Goal: Information Seeking & Learning: Learn about a topic

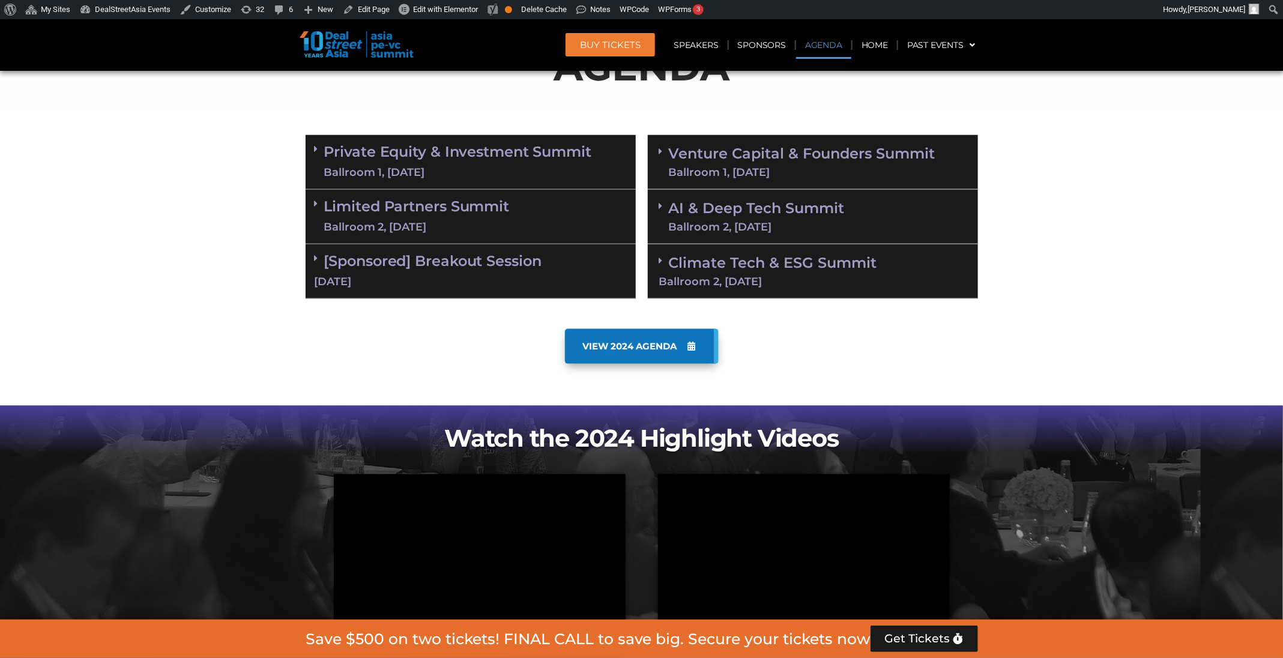
scroll to position [680, 0]
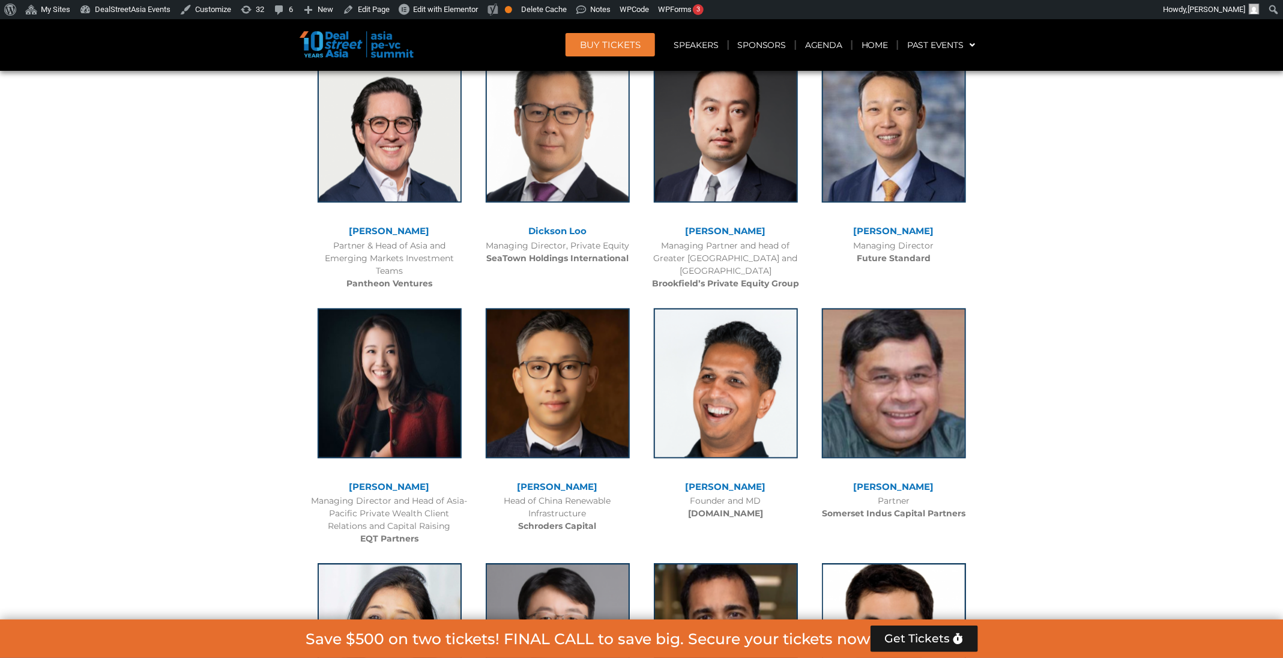
click at [634, 35] on link "BUY Tickets" at bounding box center [610, 44] width 89 height 23
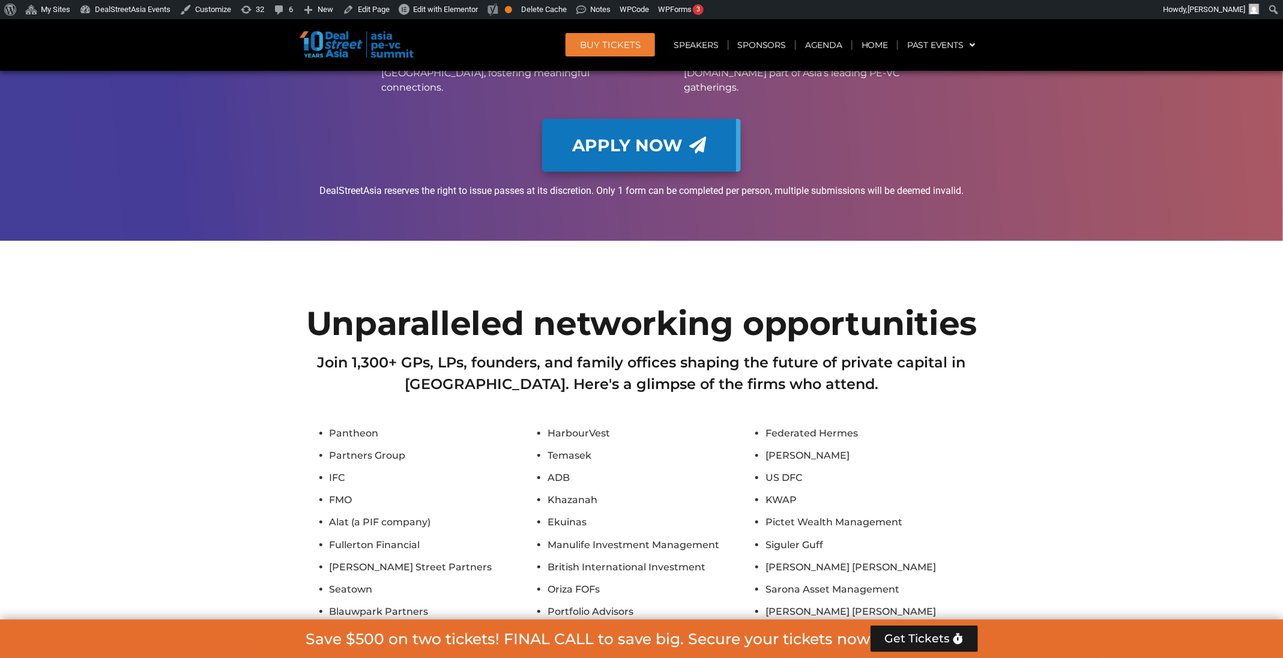
scroll to position [10966, 0]
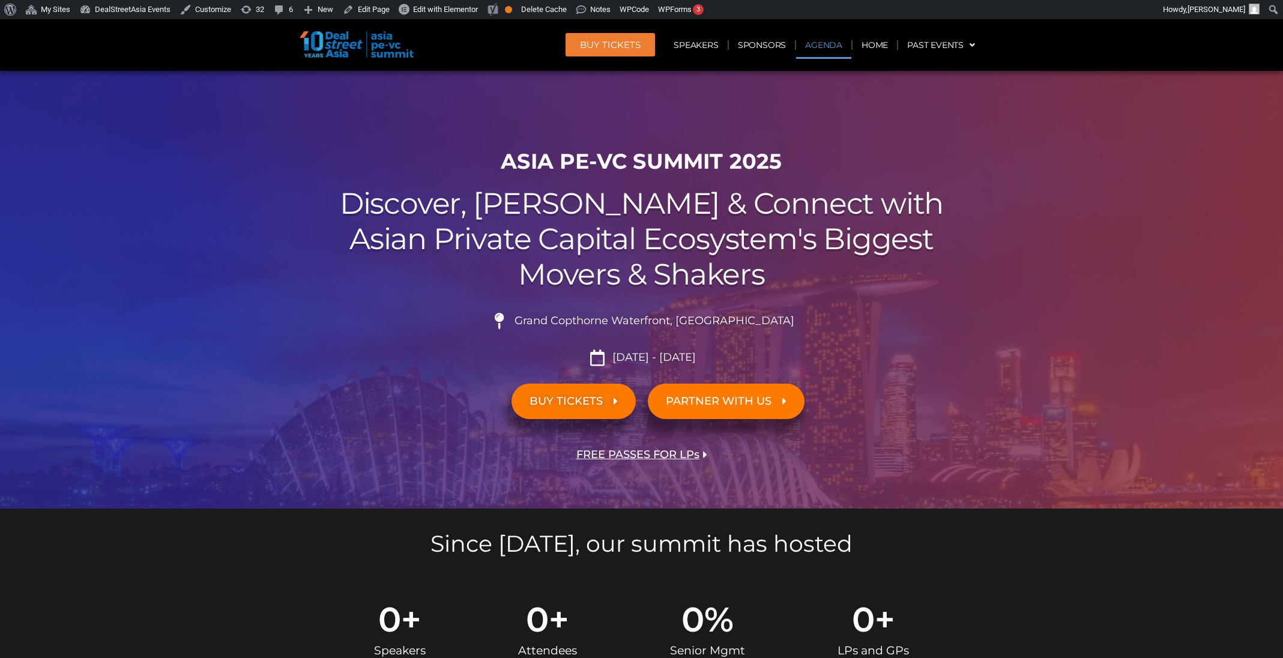
scroll to position [680, 0]
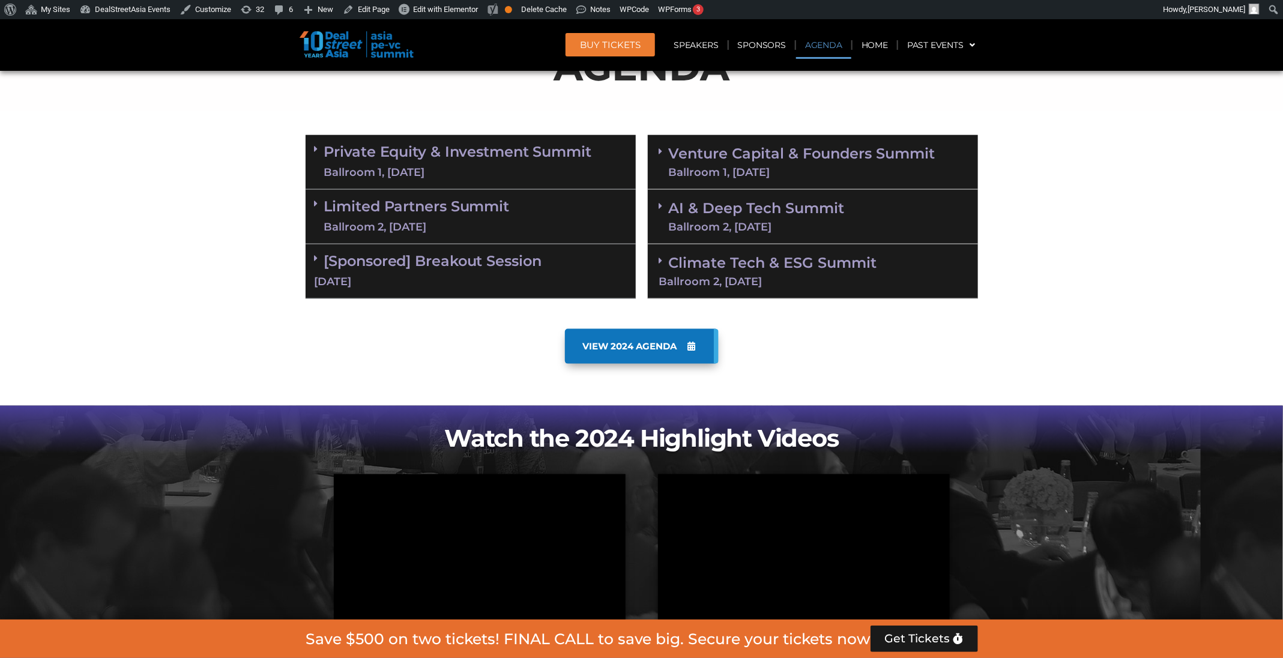
click at [590, 277] on div "[DATE]" at bounding box center [471, 281] width 312 height 15
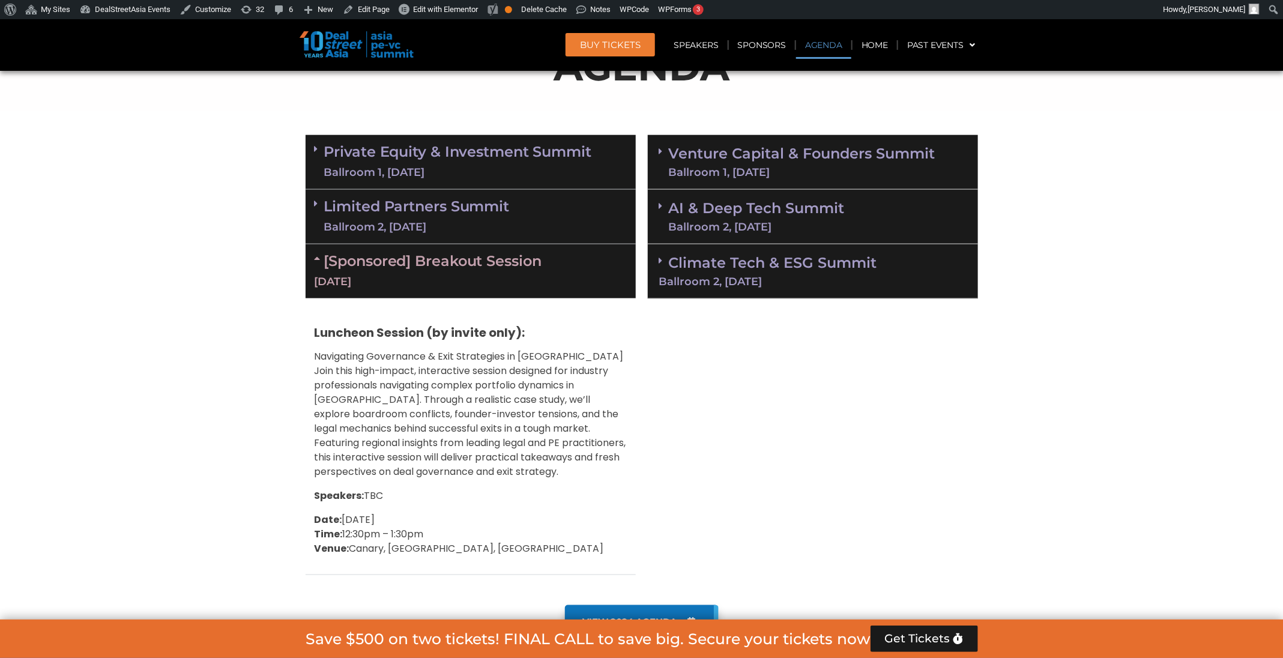
click at [590, 277] on div "[DATE]" at bounding box center [471, 281] width 312 height 15
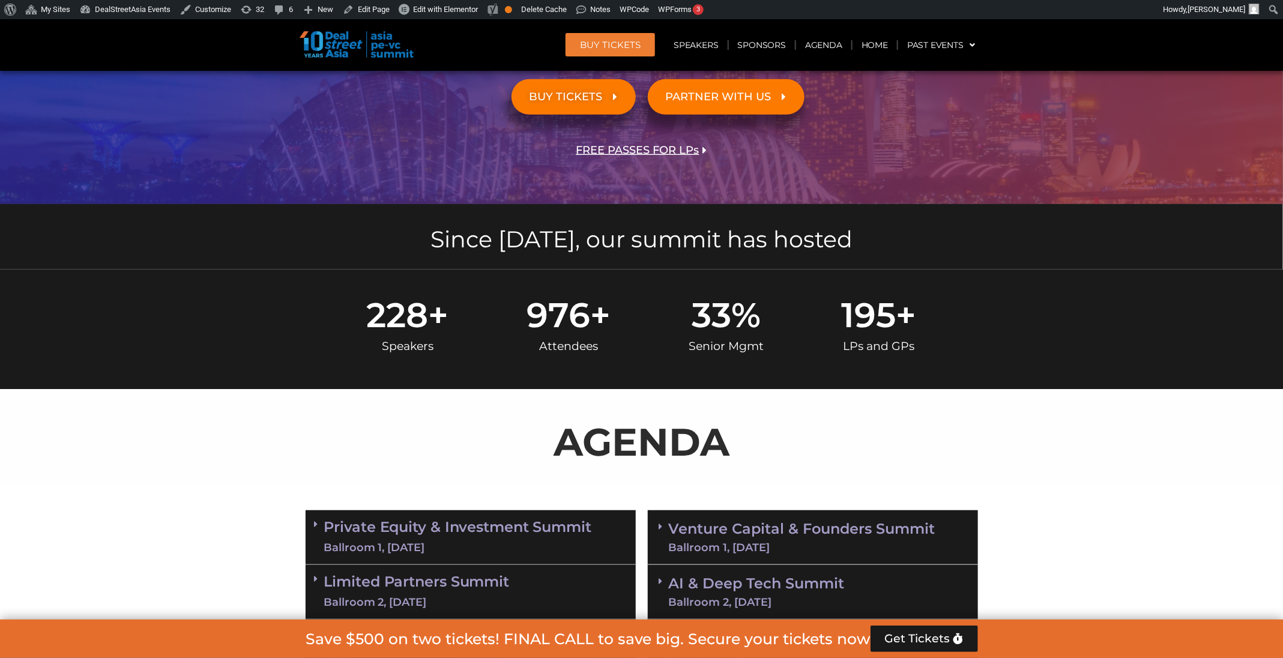
scroll to position [274, 0]
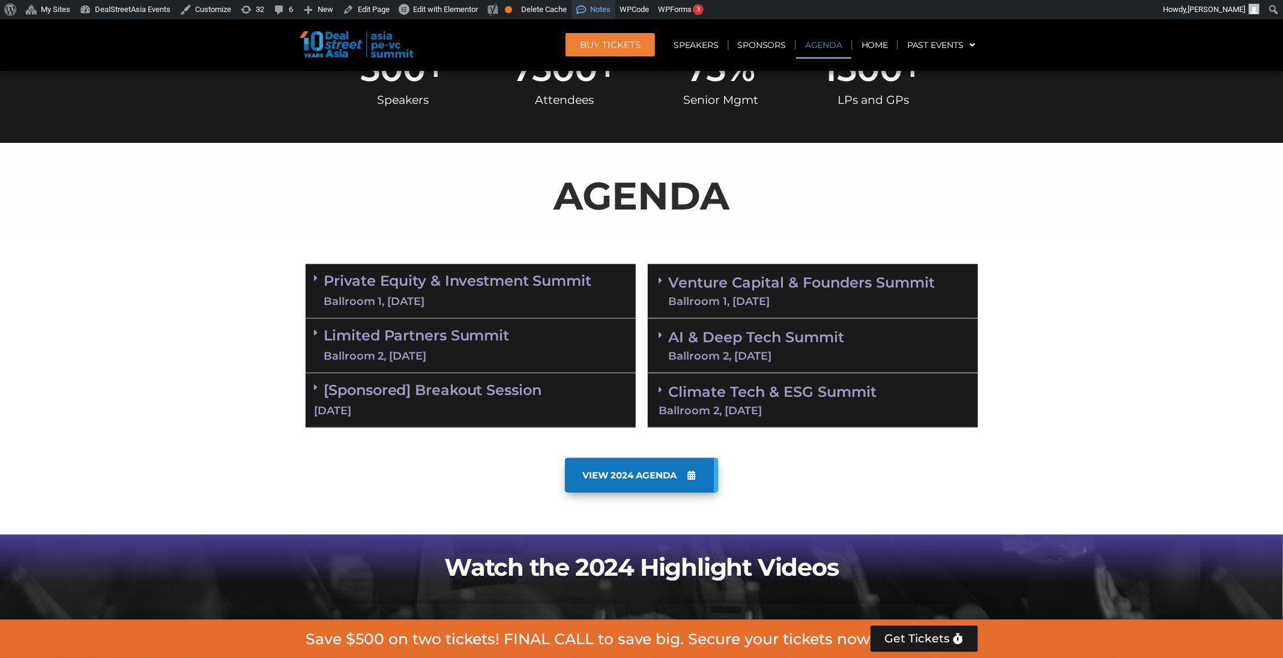
scroll to position [766, 0]
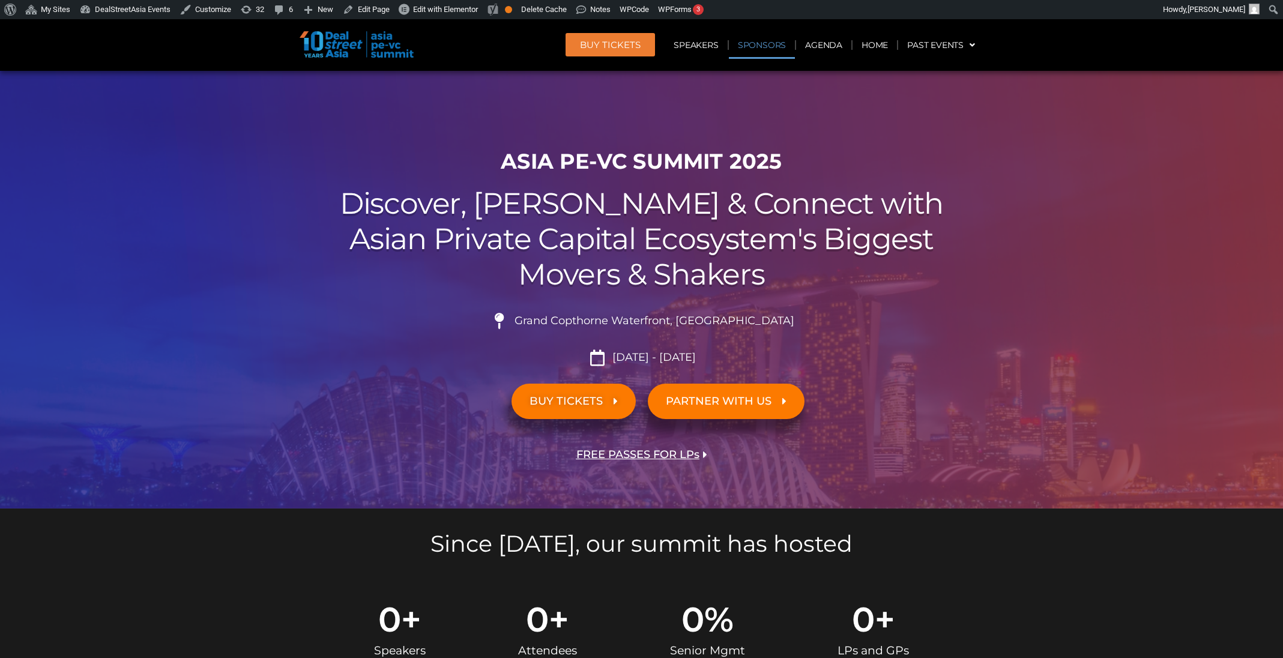
scroll to position [12802, 0]
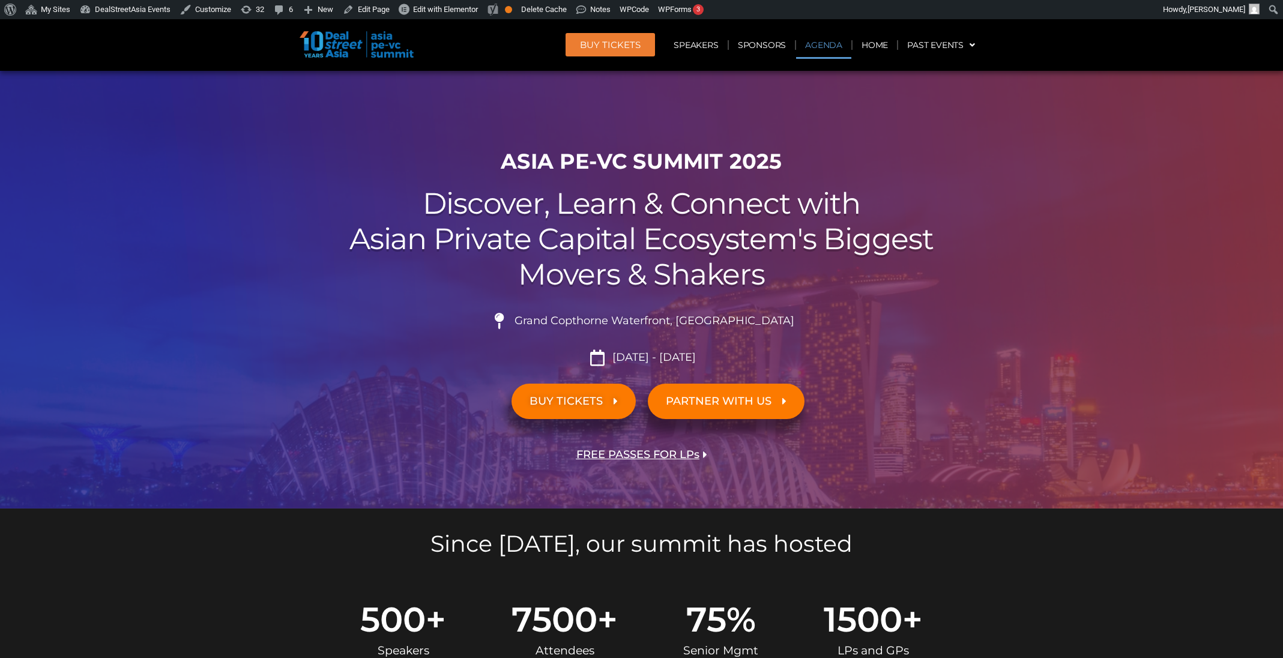
scroll to position [641, 0]
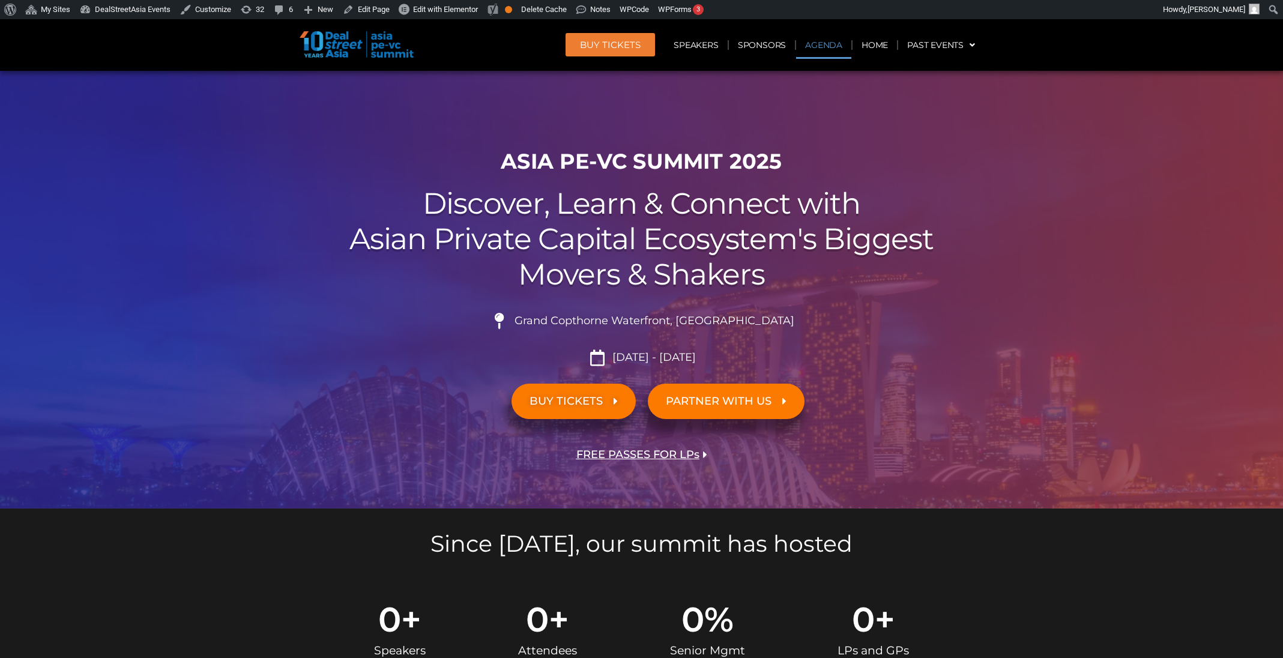
scroll to position [680, 0]
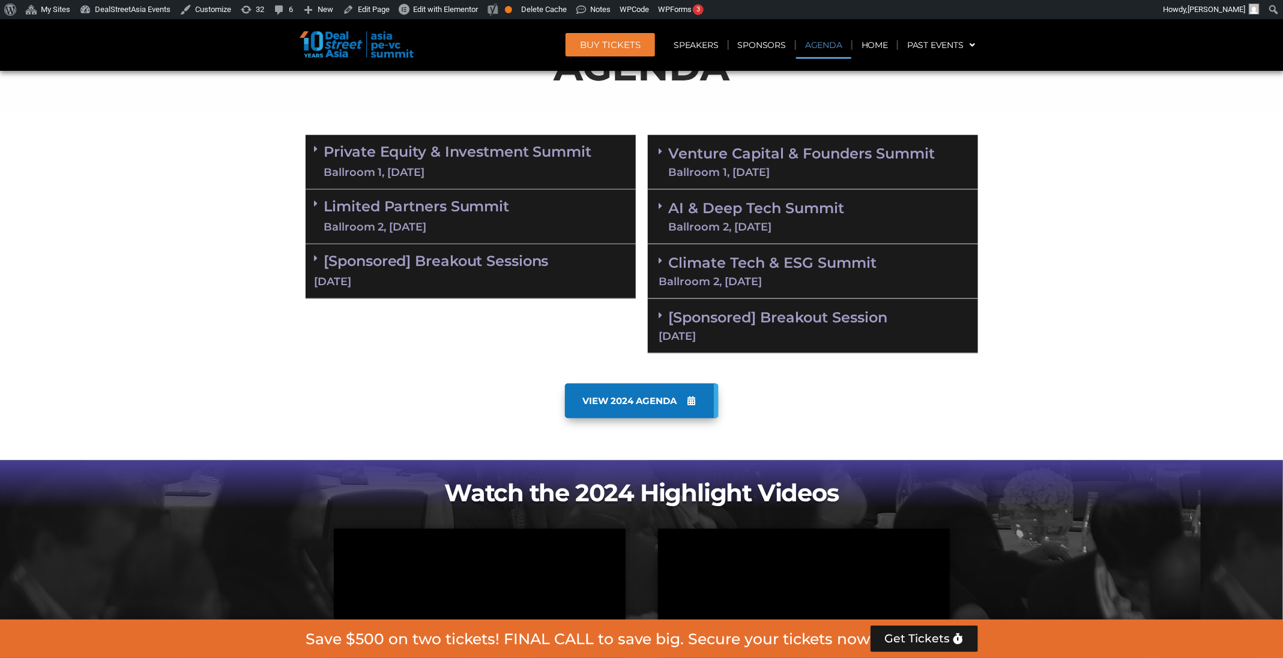
click at [772, 317] on link "[Sponsored] Breakout Session 11 Sept" at bounding box center [813, 325] width 308 height 33
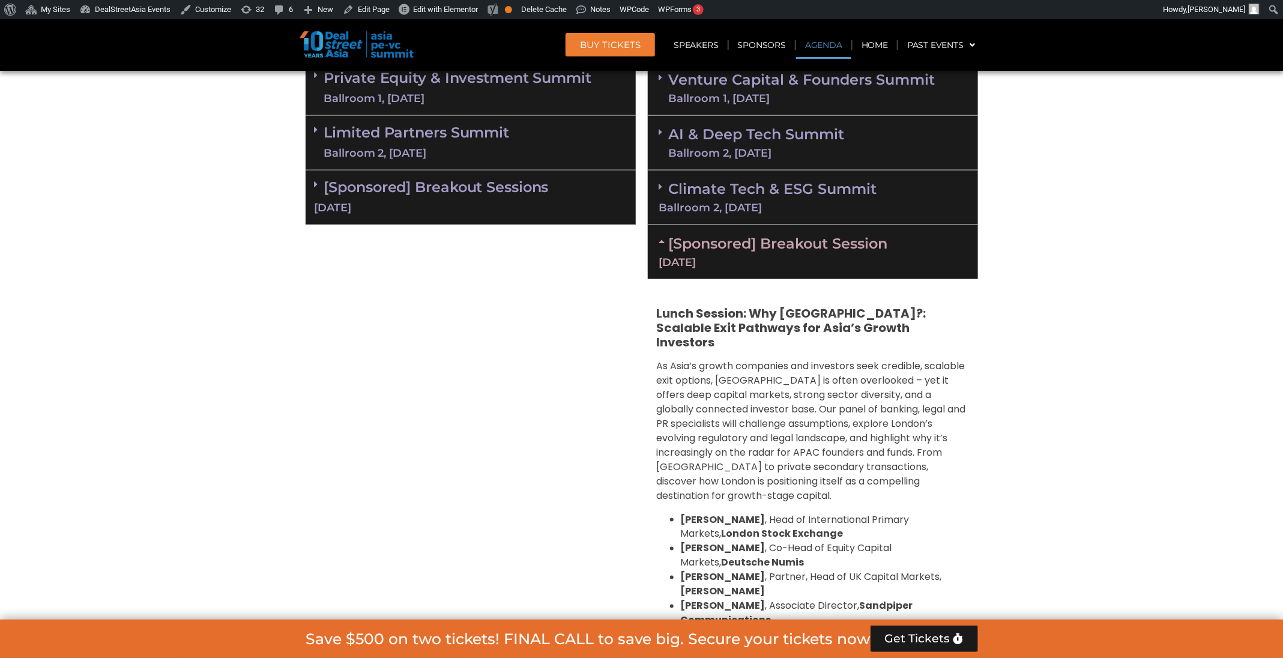
scroll to position [751, 0]
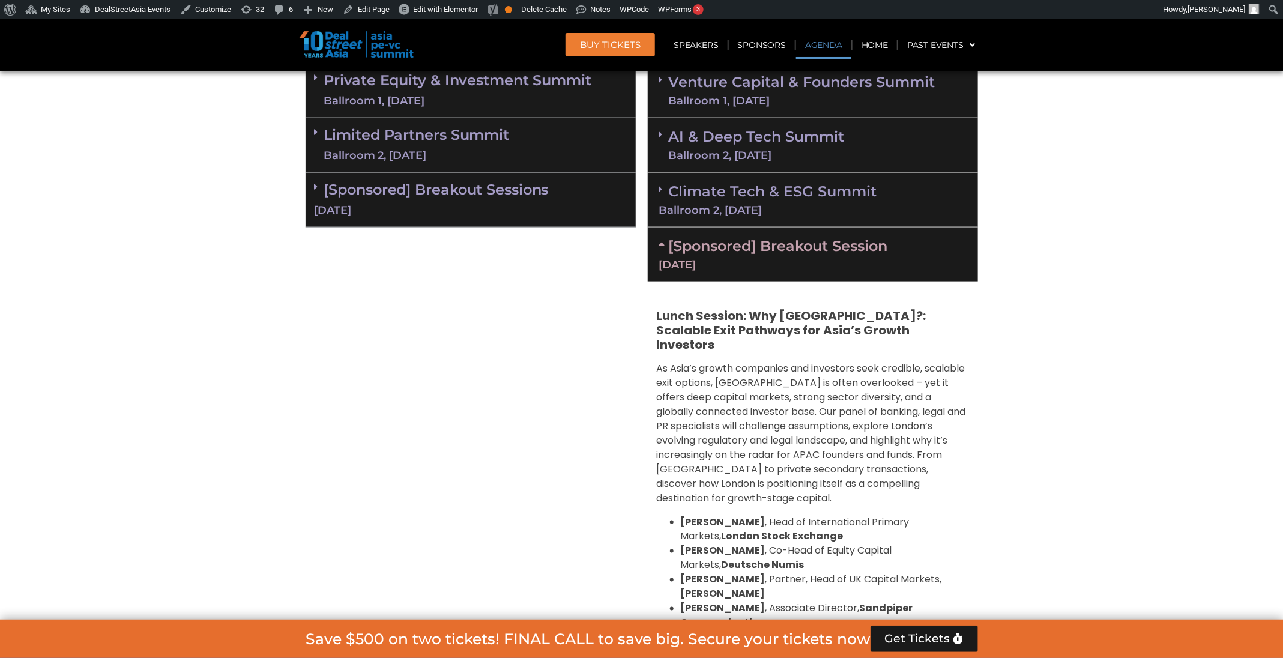
click at [750, 280] on div "[Sponsored] Breakout Session 11 Sept" at bounding box center [813, 255] width 330 height 54
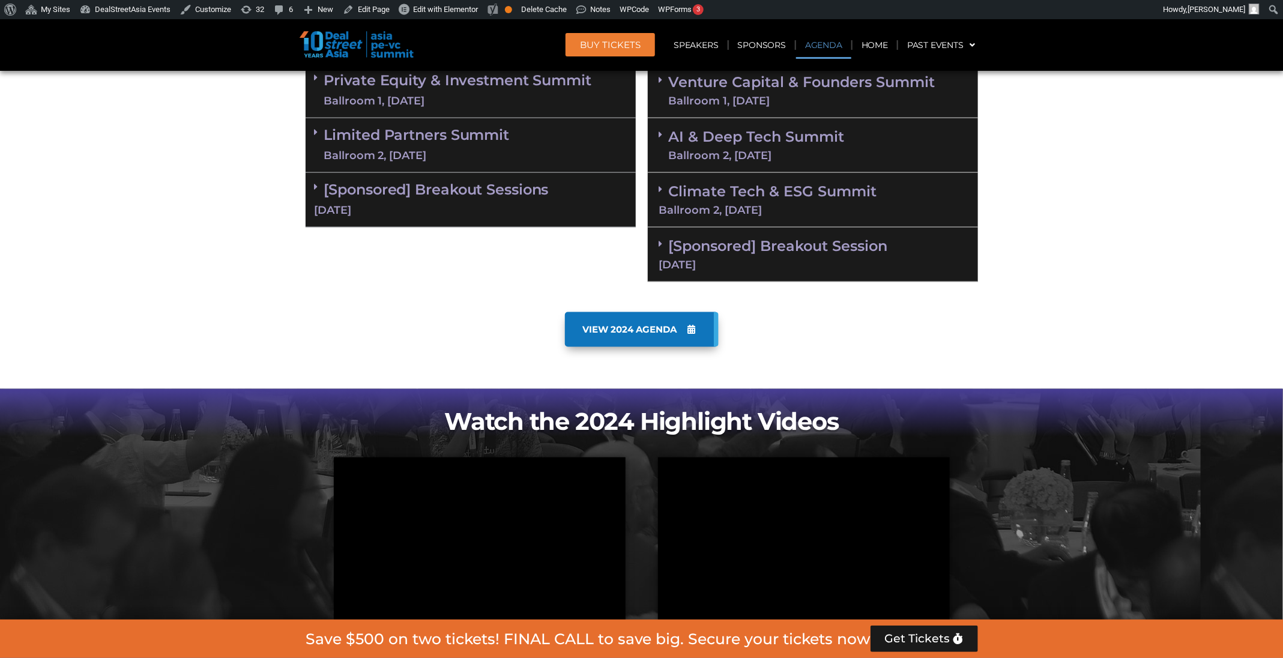
click at [555, 183] on div "[Sponsored] Breakout Sessions 10 Sept" at bounding box center [471, 200] width 330 height 55
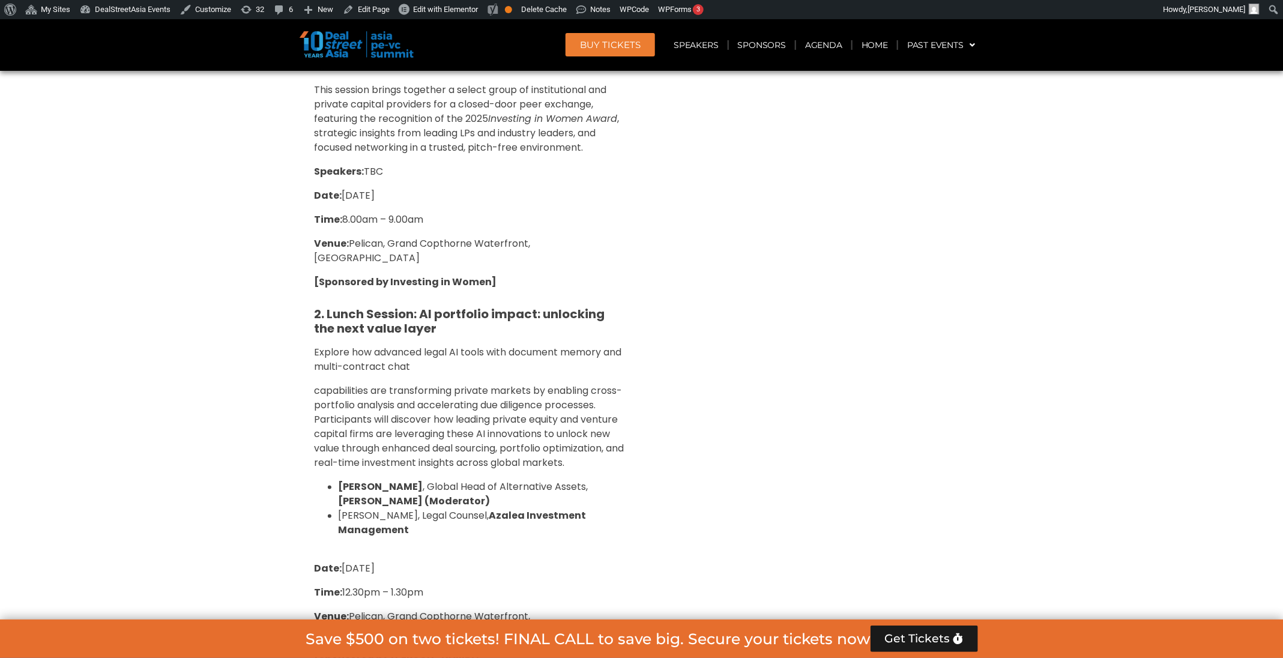
scroll to position [1005, 0]
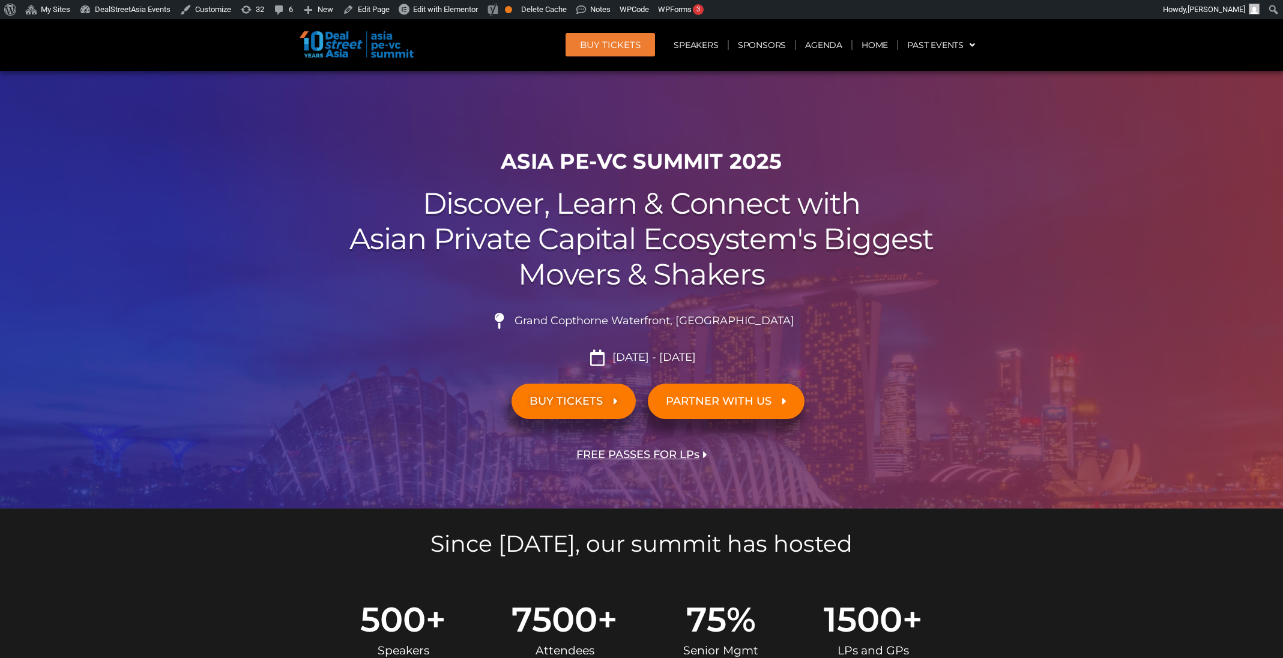
scroll to position [11910, 0]
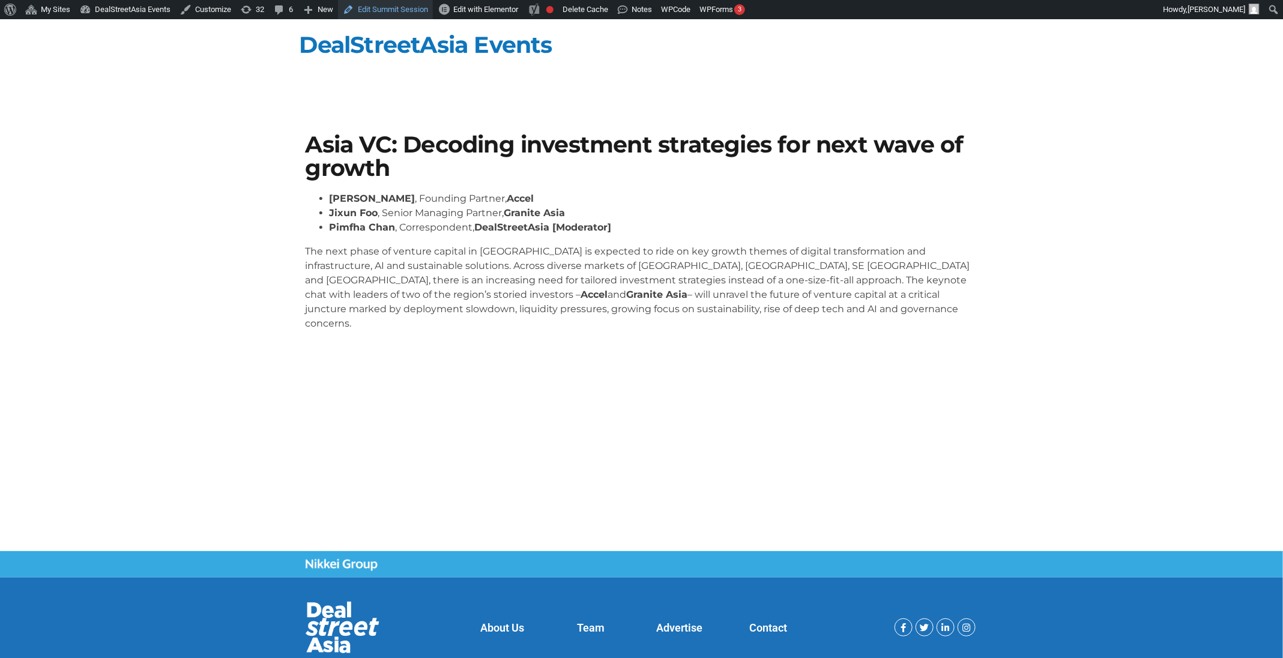
click at [407, 7] on link "Edit Summit Session" at bounding box center [385, 9] width 95 height 19
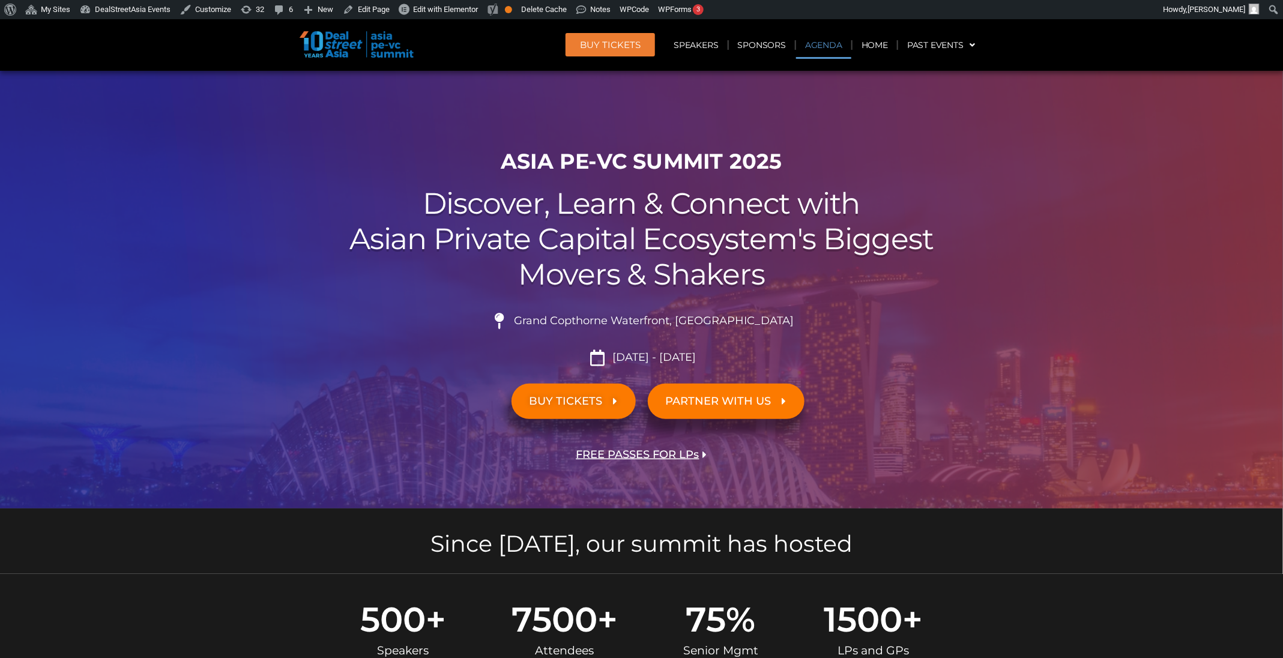
click at [831, 47] on link "Agenda" at bounding box center [823, 45] width 55 height 28
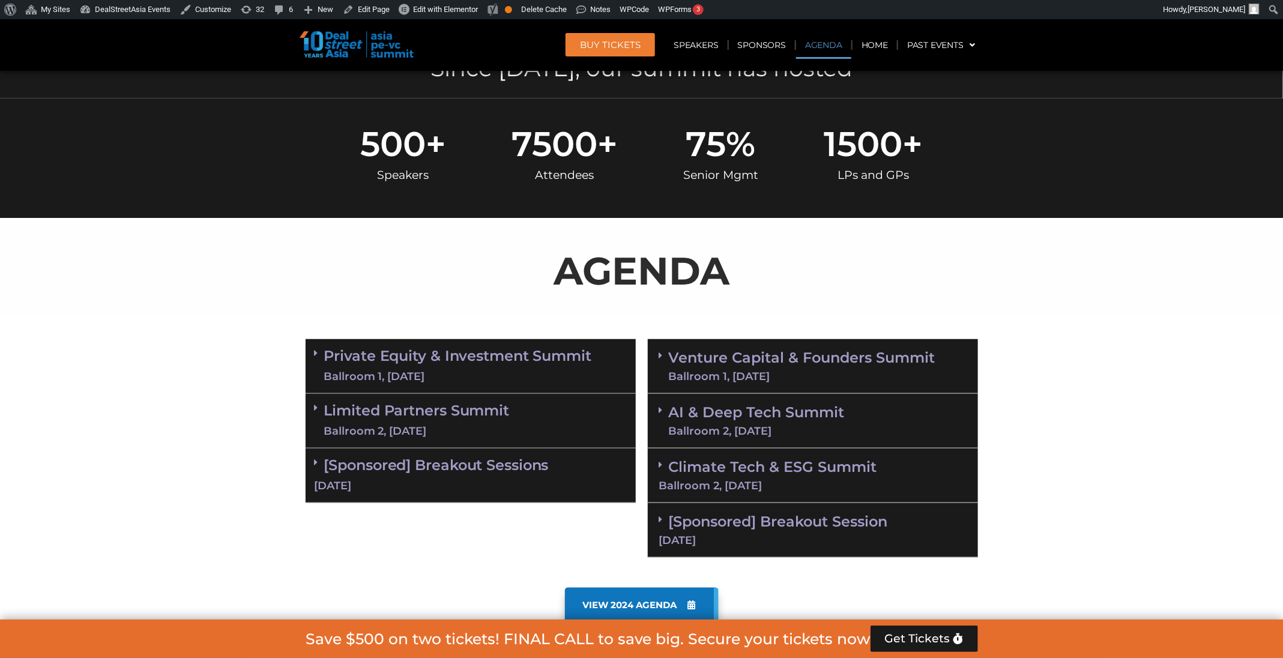
scroll to position [628, 0]
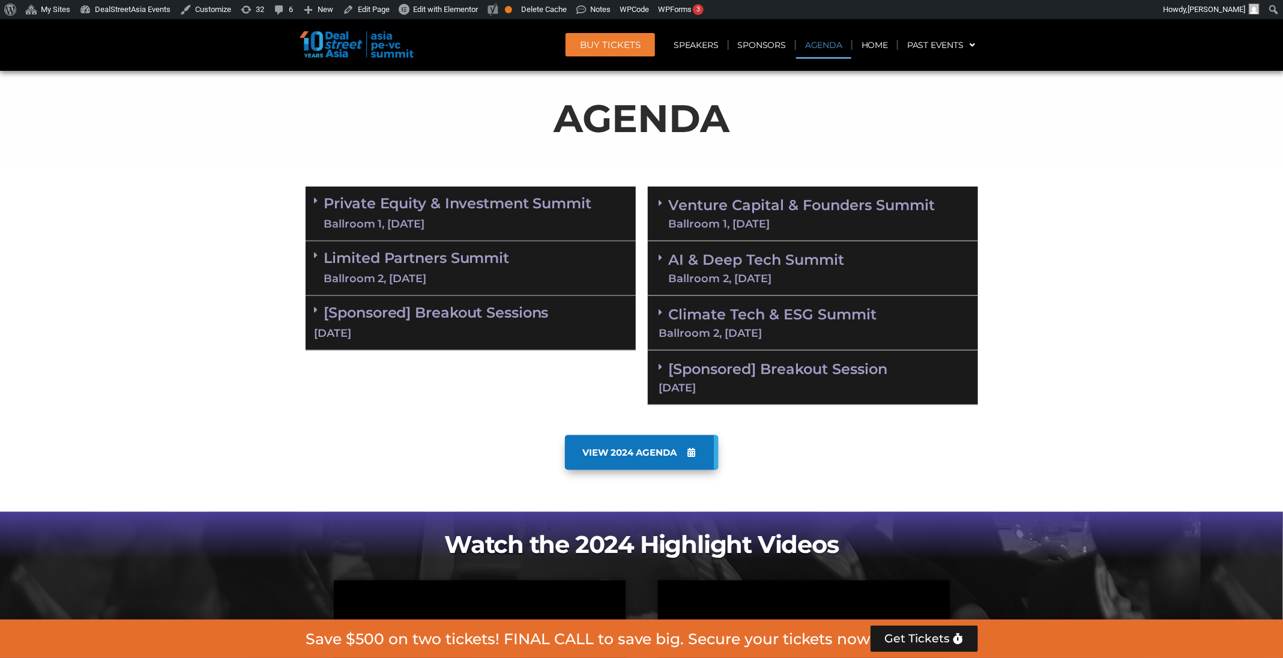
click at [756, 204] on link "Venture Capital & Founders​ Summit Ballroom 1, [DATE]" at bounding box center [802, 213] width 267 height 31
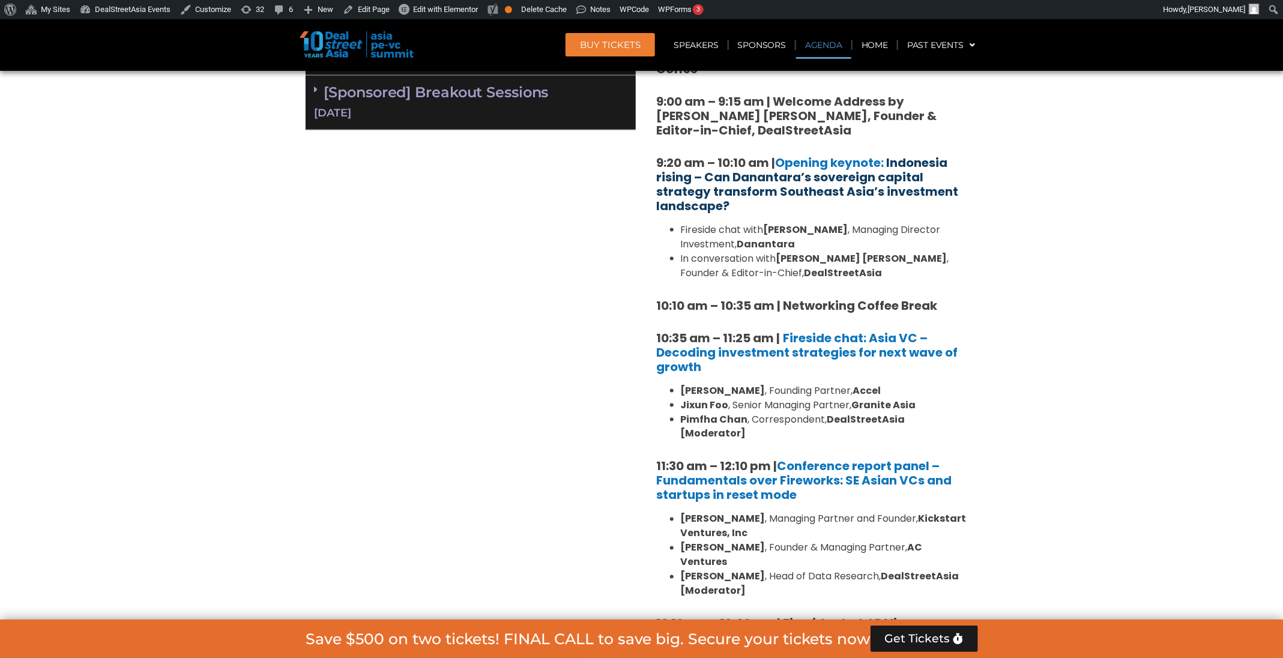
scroll to position [850, 0]
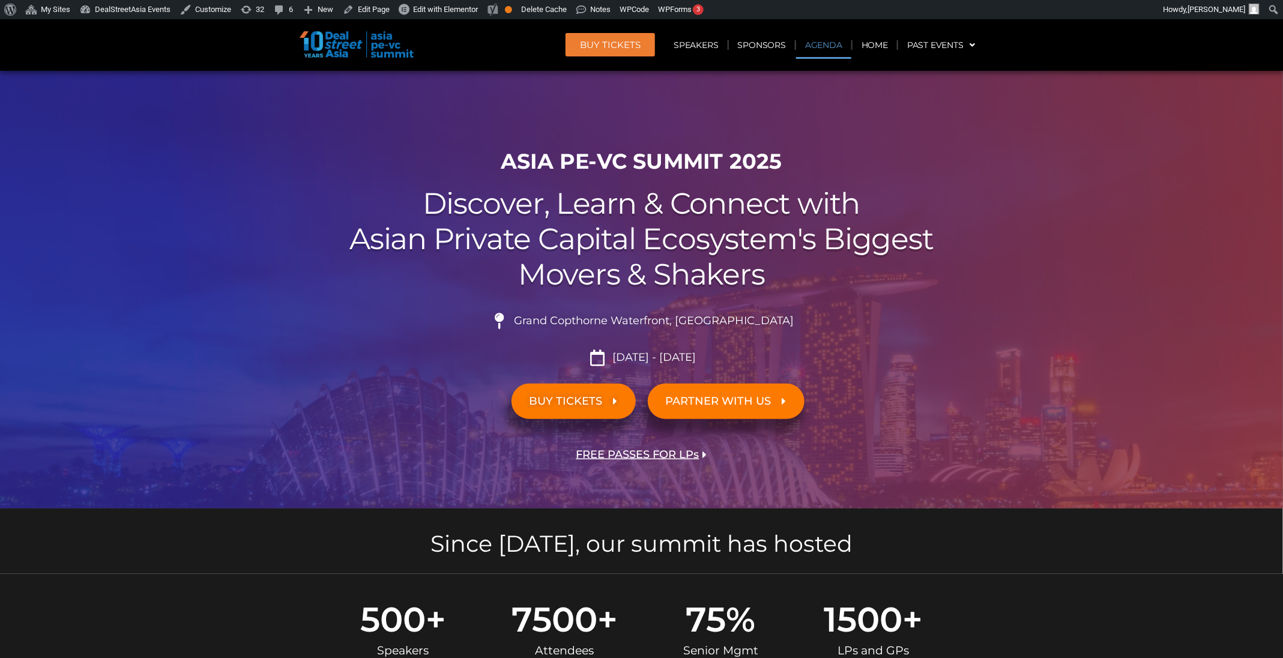
click at [834, 47] on link "Agenda" at bounding box center [823, 45] width 55 height 28
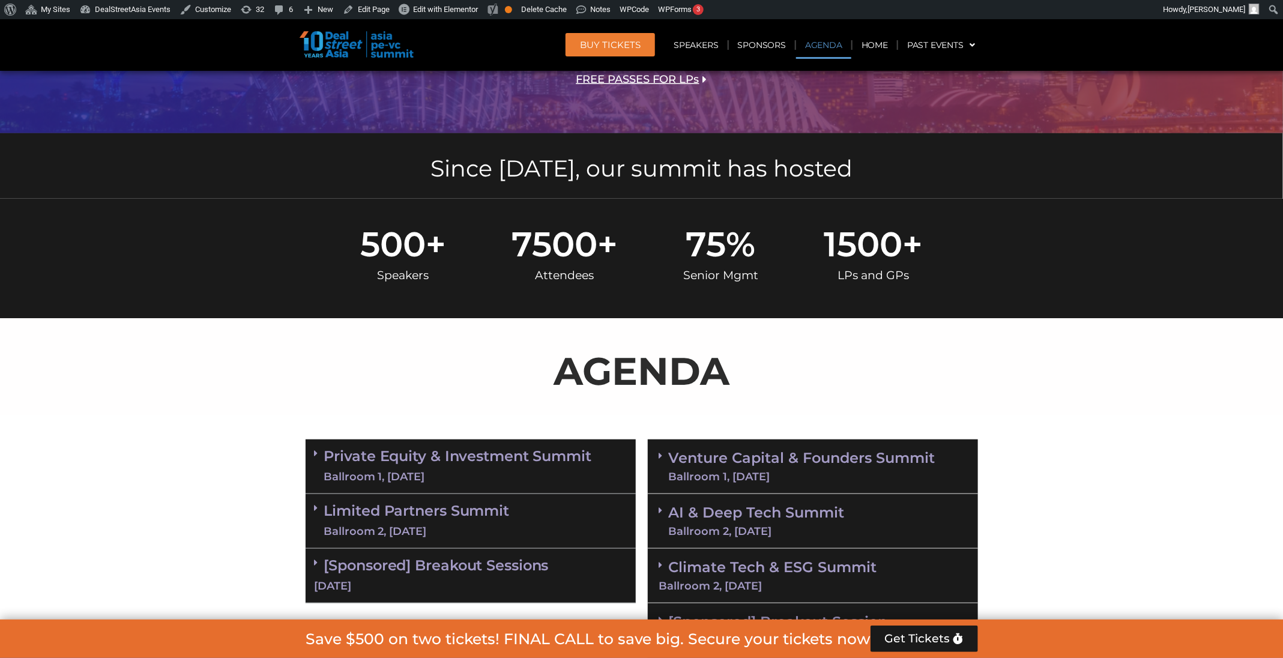
scroll to position [628, 0]
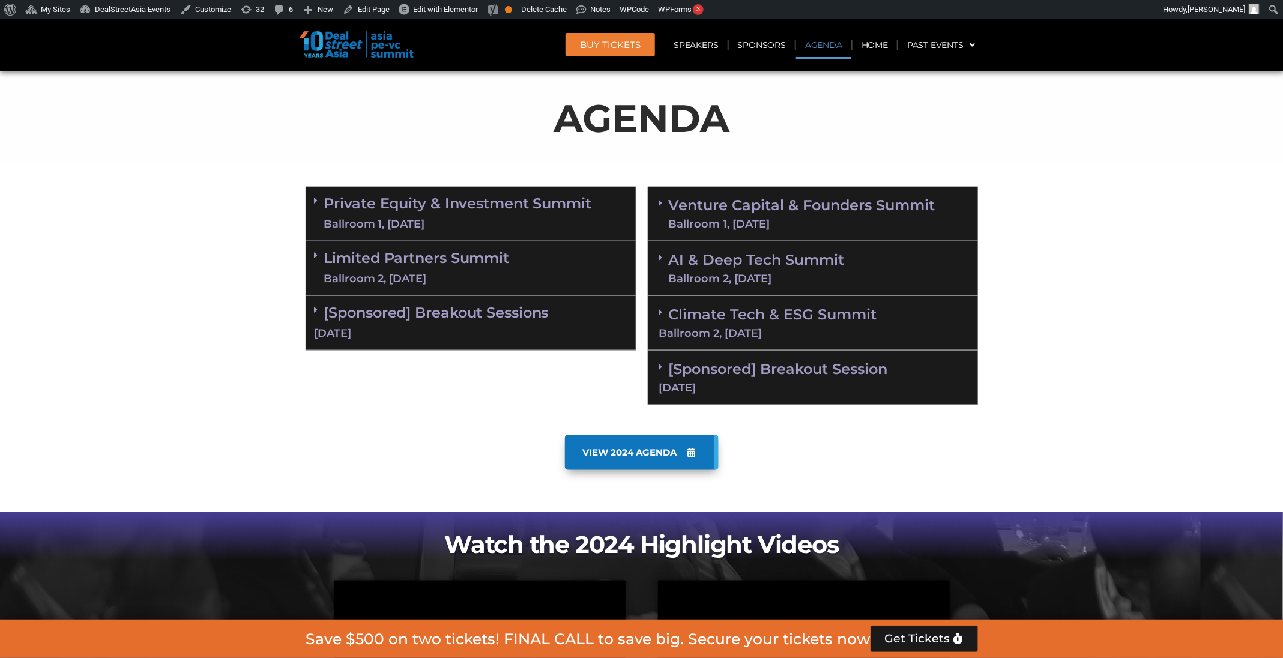
click at [799, 438] on div "VIEW 2024 AGENDA" at bounding box center [642, 452] width 673 height 35
click at [796, 223] on div "Ballroom 1, [DATE]" at bounding box center [802, 224] width 267 height 11
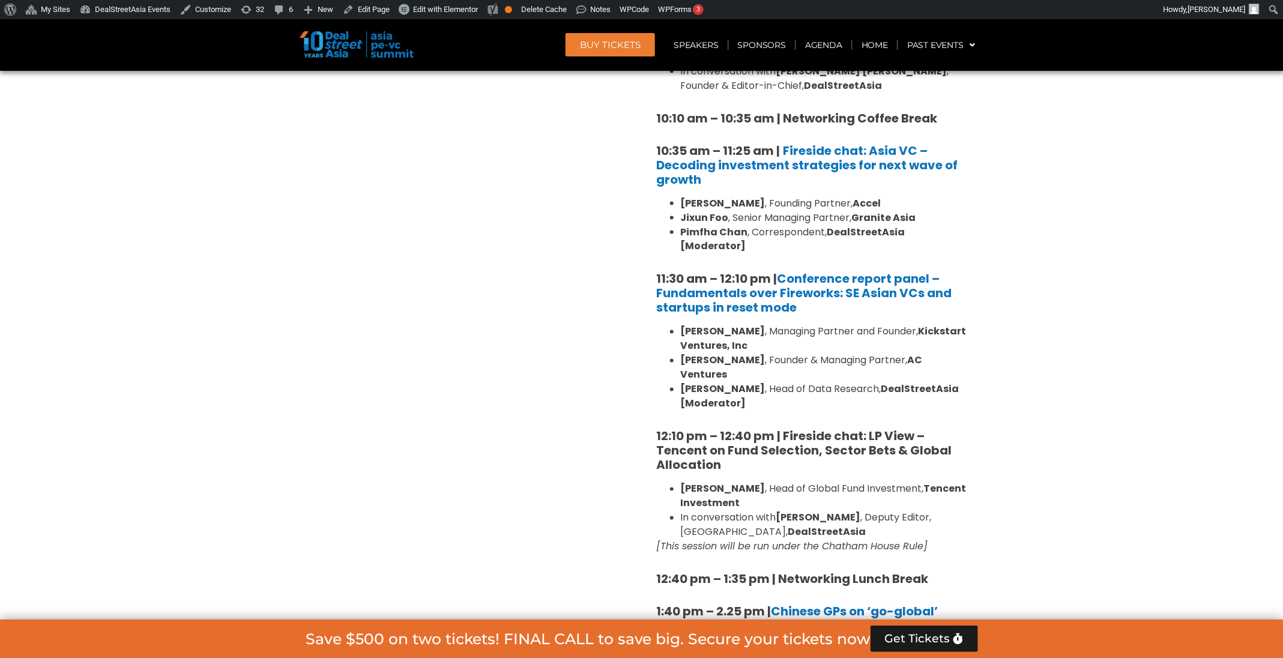
scroll to position [1035, 0]
